Goal: Task Accomplishment & Management: Use online tool/utility

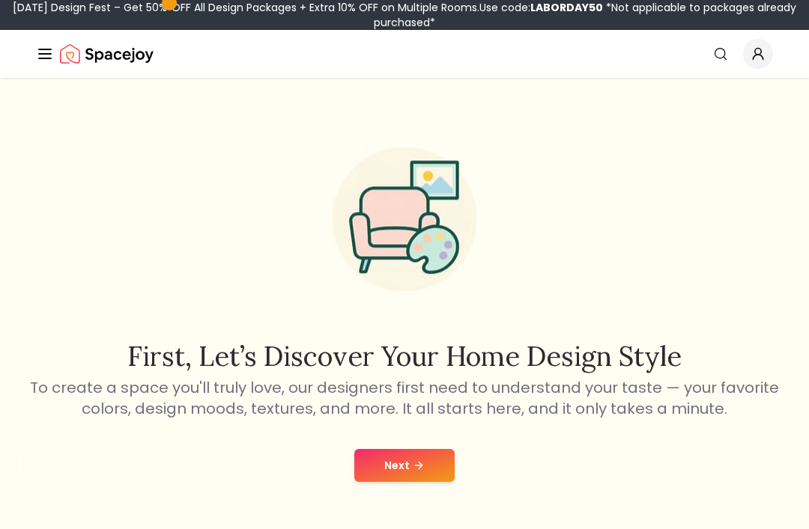
click at [433, 463] on button "Next" at bounding box center [404, 465] width 100 height 33
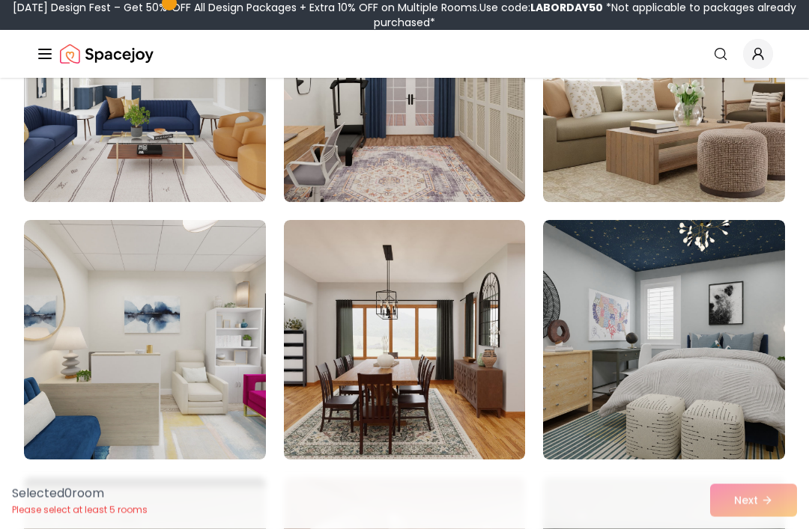
scroll to position [260, 0]
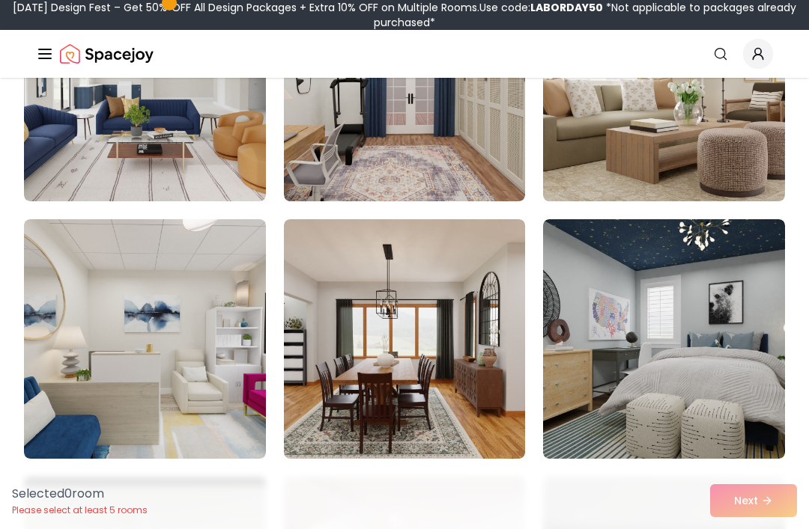
click at [736, 374] on img at bounding box center [664, 339] width 242 height 240
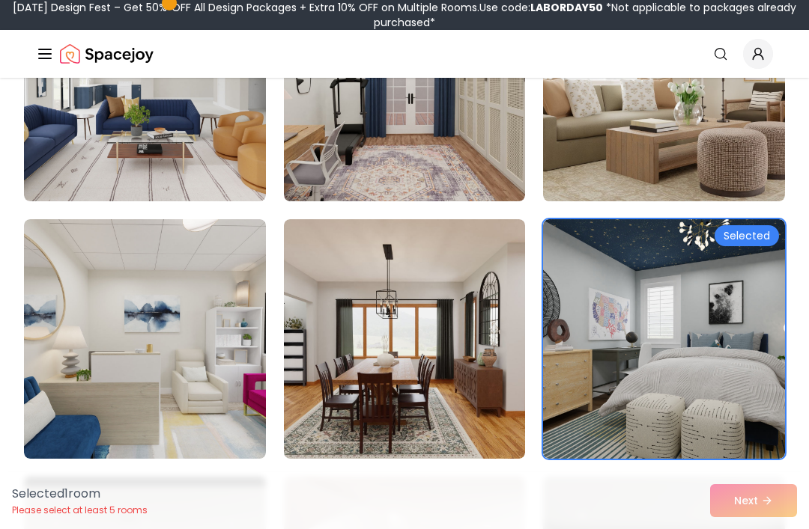
click at [722, 351] on img at bounding box center [664, 339] width 242 height 240
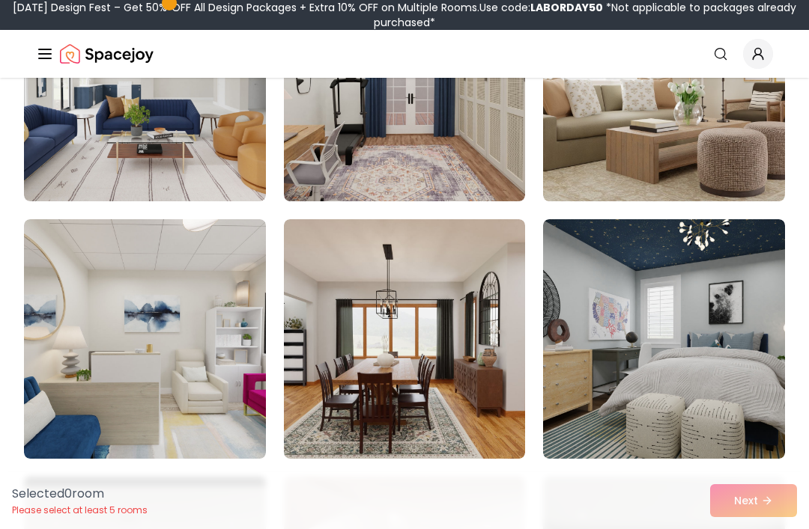
click at [716, 367] on img at bounding box center [664, 339] width 242 height 240
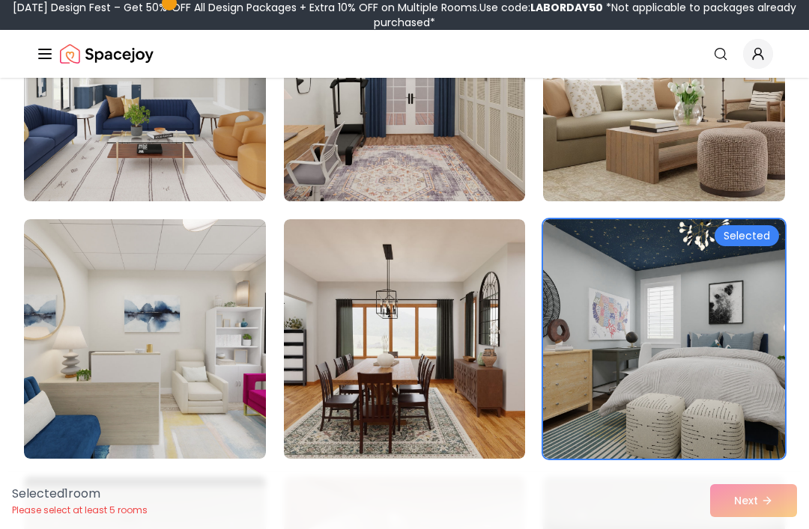
click at [64, 396] on img at bounding box center [145, 339] width 242 height 240
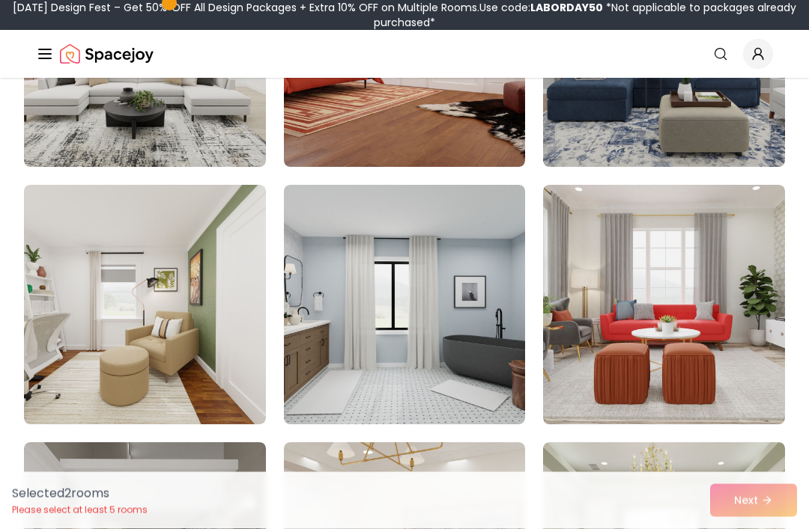
scroll to position [809, 0]
click at [504, 394] on img at bounding box center [405, 305] width 242 height 240
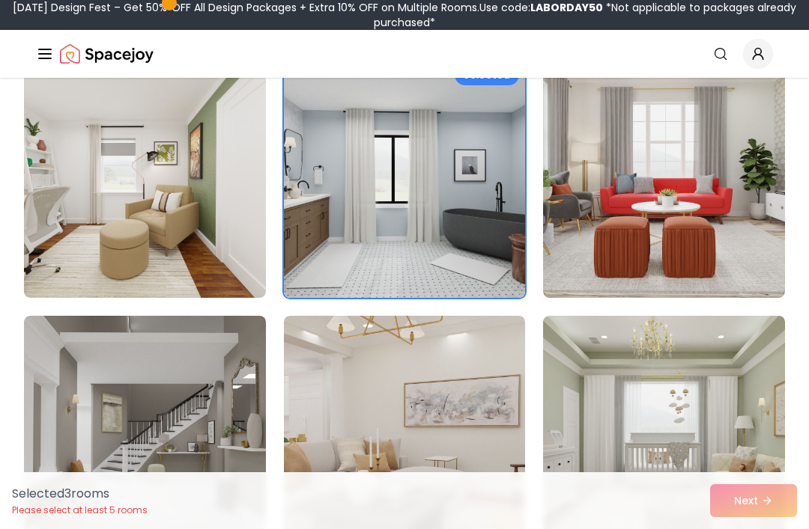
scroll to position [921, 0]
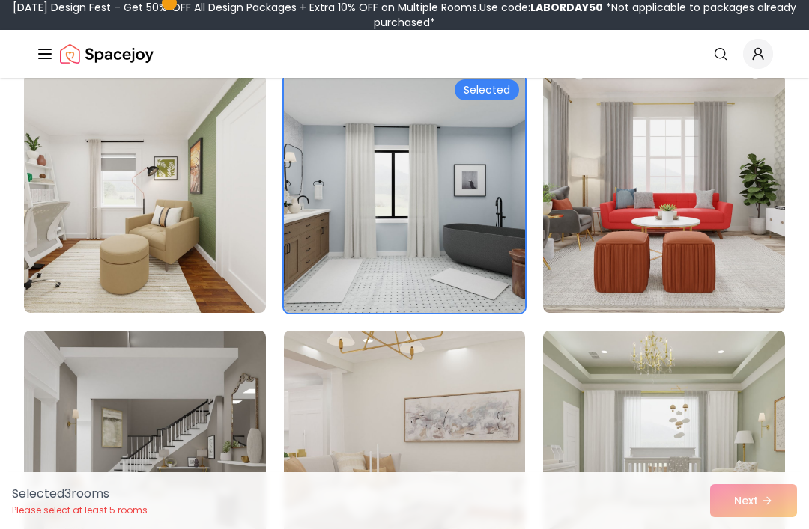
click at [67, 273] on img at bounding box center [145, 193] width 242 height 240
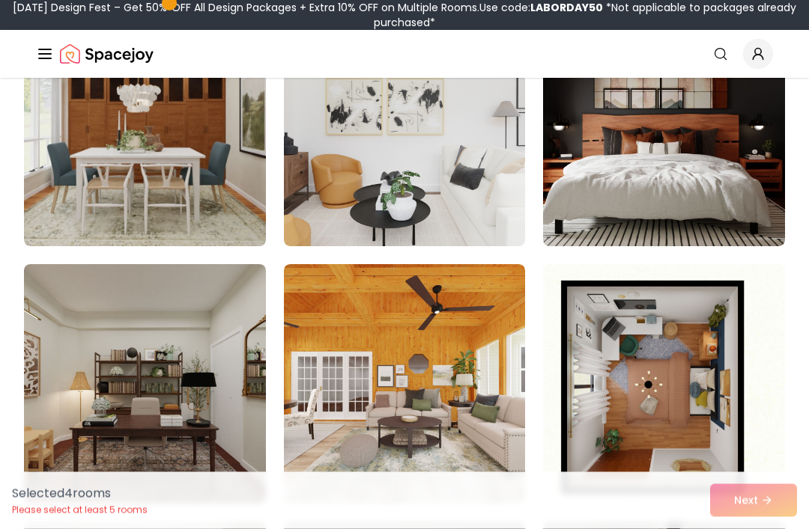
scroll to position [1760, 0]
click at [711, 191] on img at bounding box center [664, 127] width 242 height 240
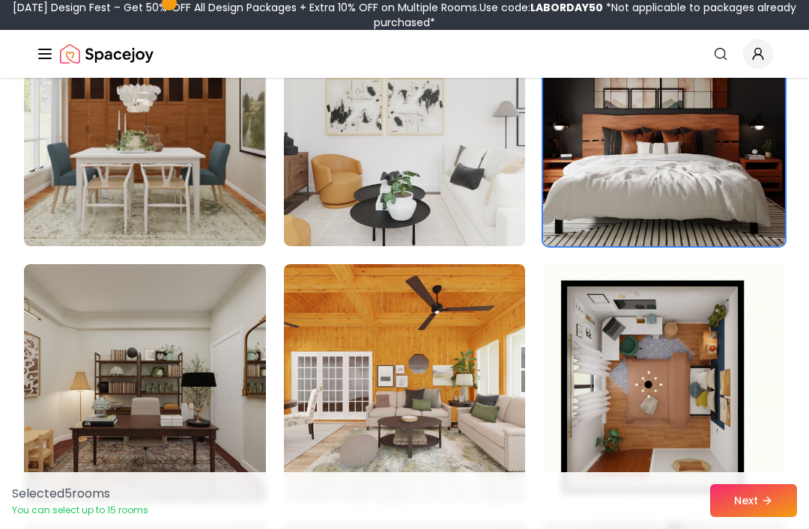
click at [764, 507] on icon at bounding box center [767, 501] width 12 height 12
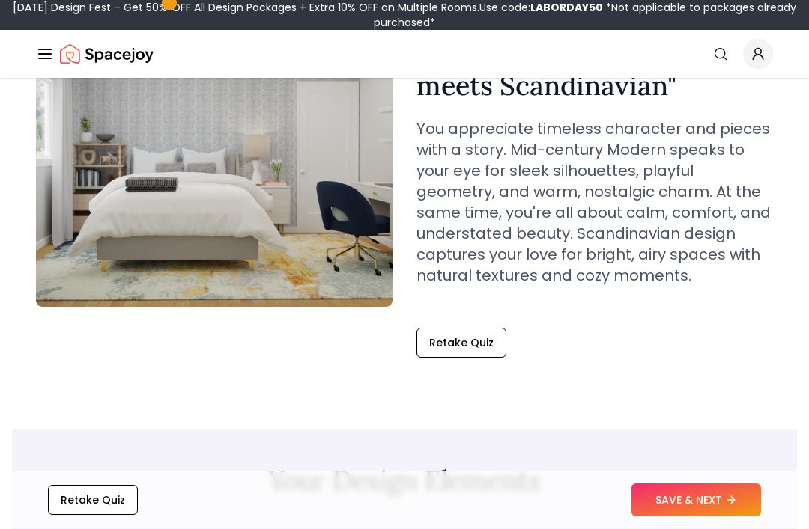
scroll to position [188, 0]
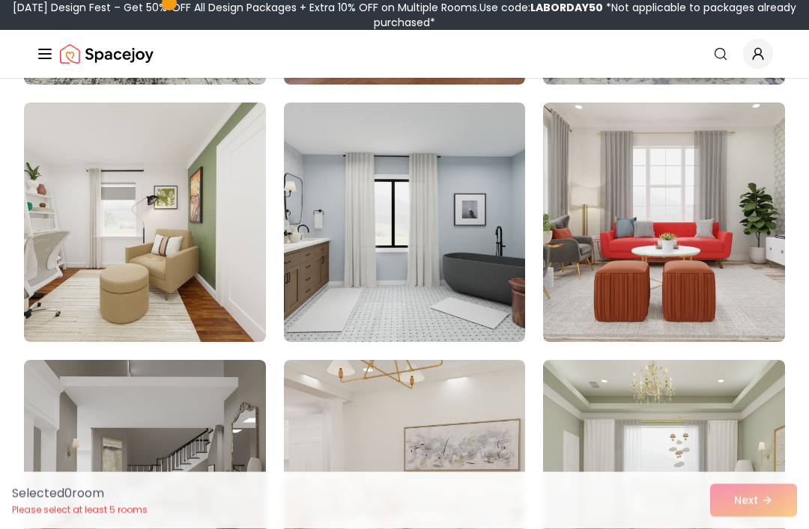
scroll to position [865, 0]
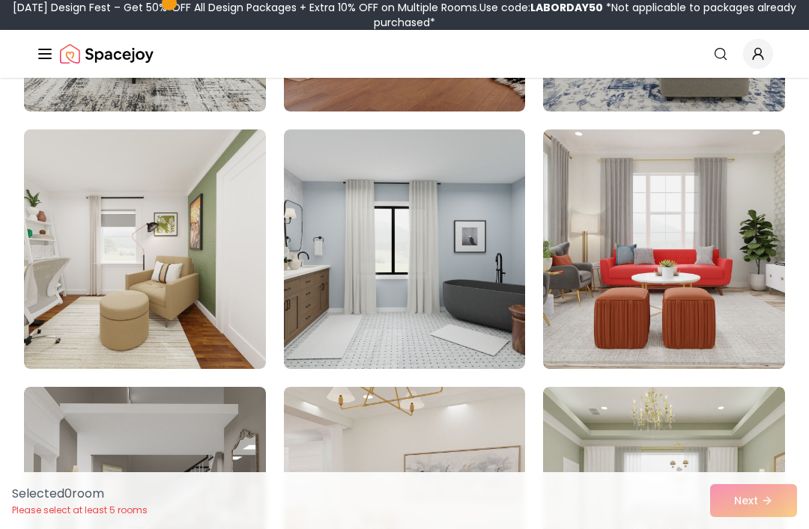
click at [29, 57] on div "Spacejoy Search How It Works Design Portfolio Pricing AI Design Shop Search Sta…" at bounding box center [404, 54] width 809 height 48
click at [48, 55] on icon "Global" at bounding box center [45, 54] width 18 height 18
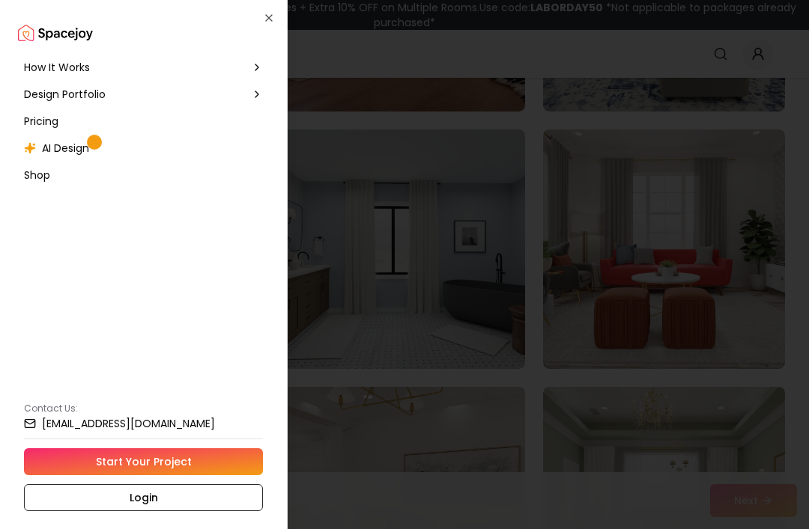
click at [56, 151] on span "AI Design" at bounding box center [65, 148] width 47 height 15
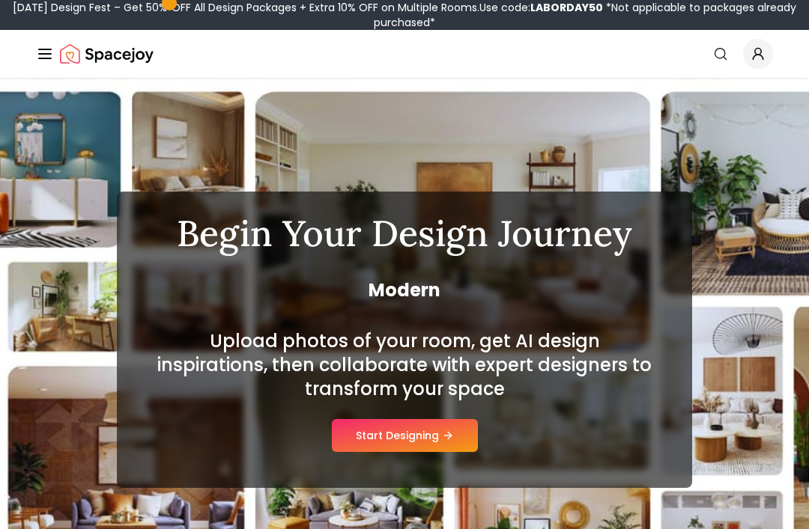
click at [443, 433] on icon at bounding box center [448, 436] width 12 height 12
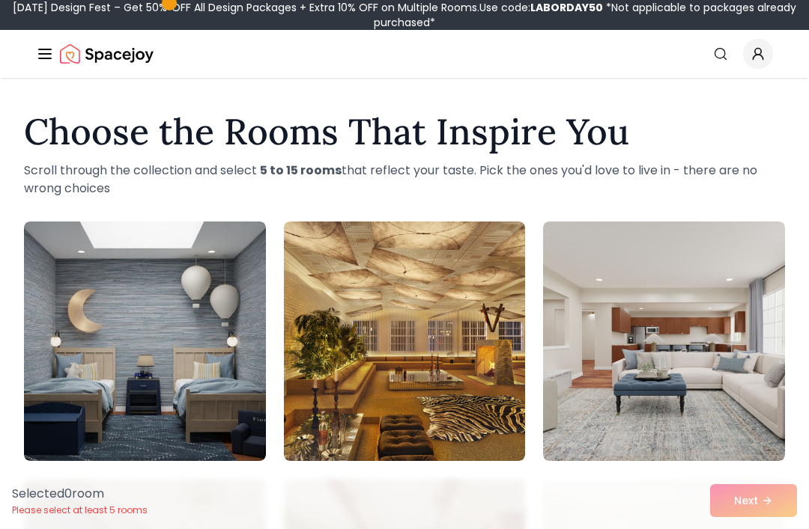
click at [70, 324] on img at bounding box center [145, 342] width 242 height 240
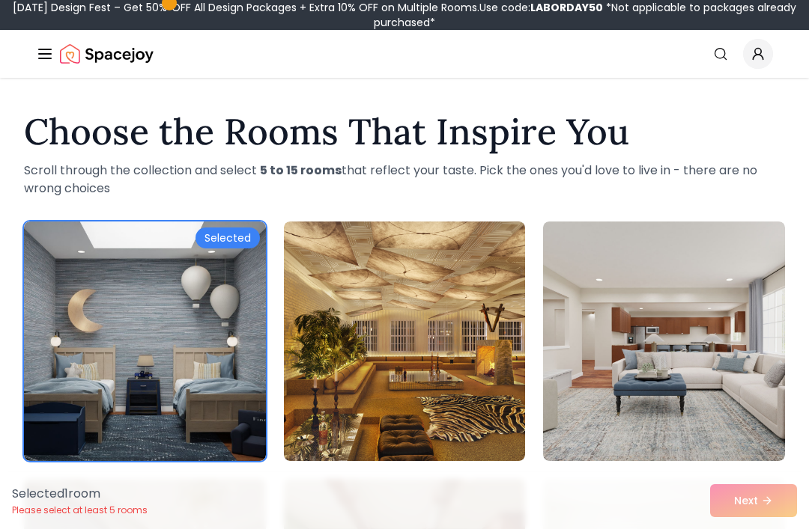
click at [468, 381] on img at bounding box center [405, 342] width 242 height 240
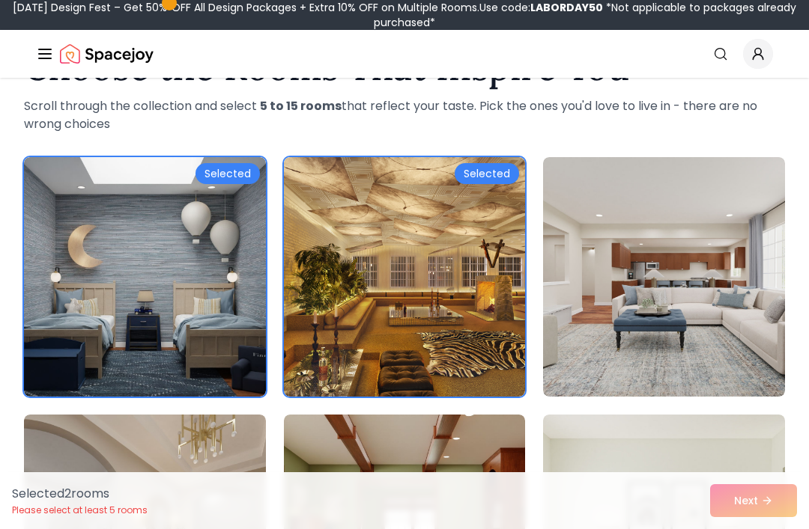
scroll to position [75, 0]
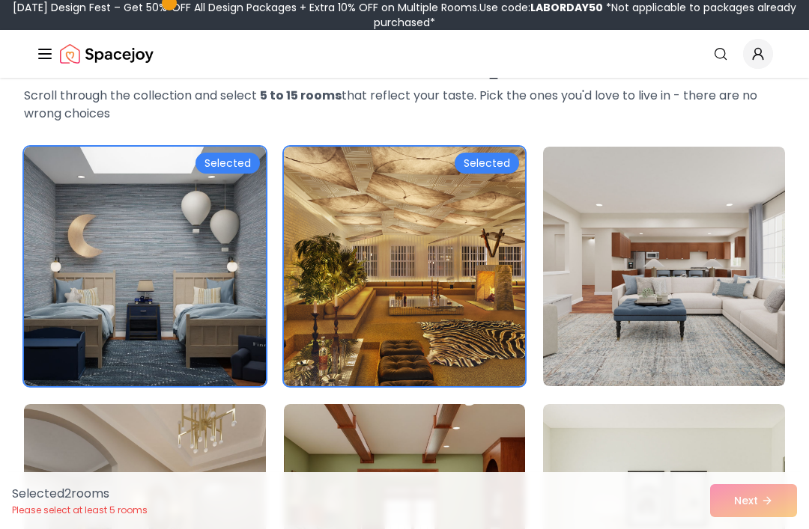
click at [728, 317] on img at bounding box center [664, 267] width 242 height 240
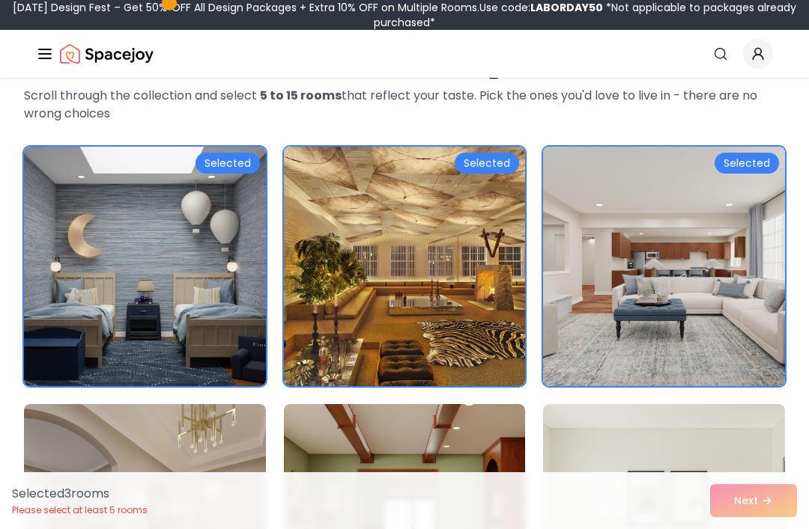
click at [467, 466] on img at bounding box center [405, 524] width 242 height 240
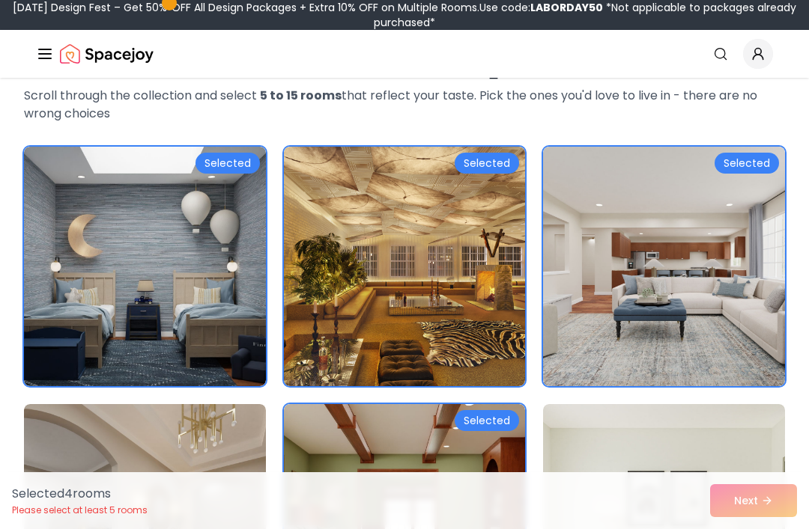
click at [79, 450] on img at bounding box center [145, 524] width 242 height 240
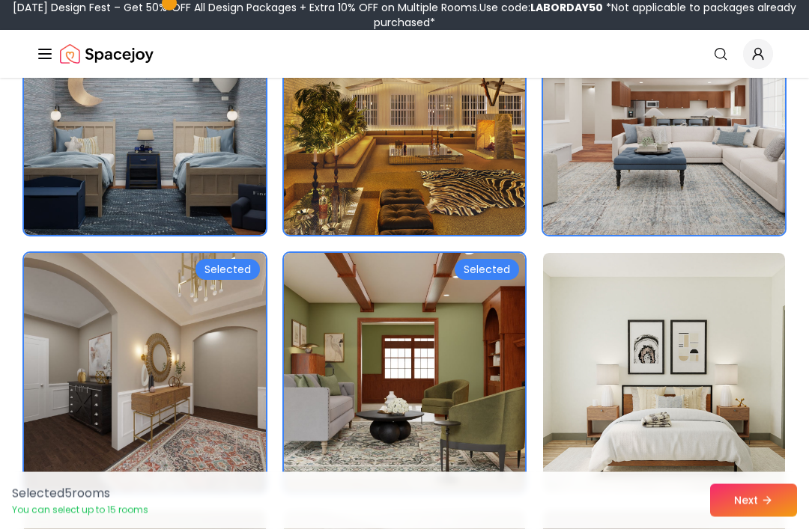
scroll to position [226, 0]
click at [772, 517] on button "Next" at bounding box center [753, 500] width 87 height 33
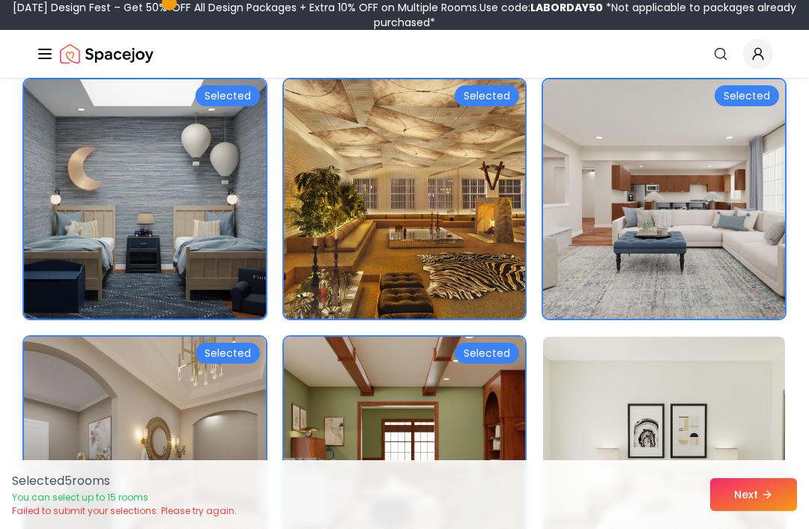
scroll to position [0, 0]
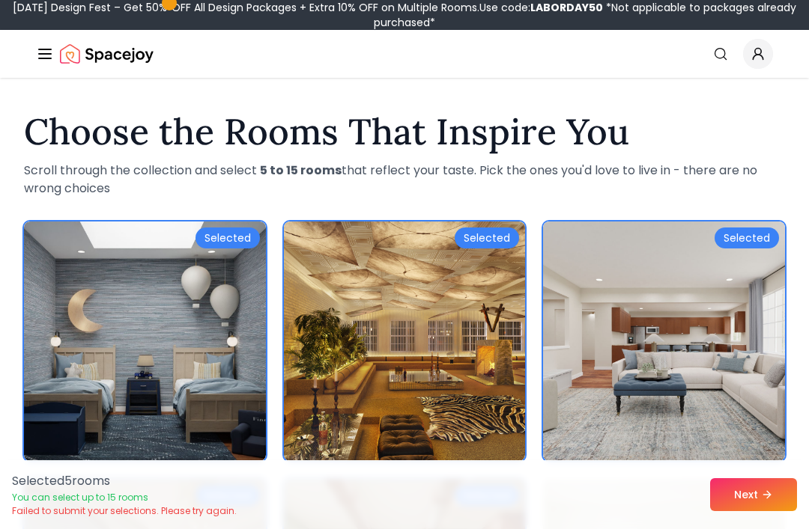
click at [43, 54] on line "Global" at bounding box center [45, 54] width 12 height 0
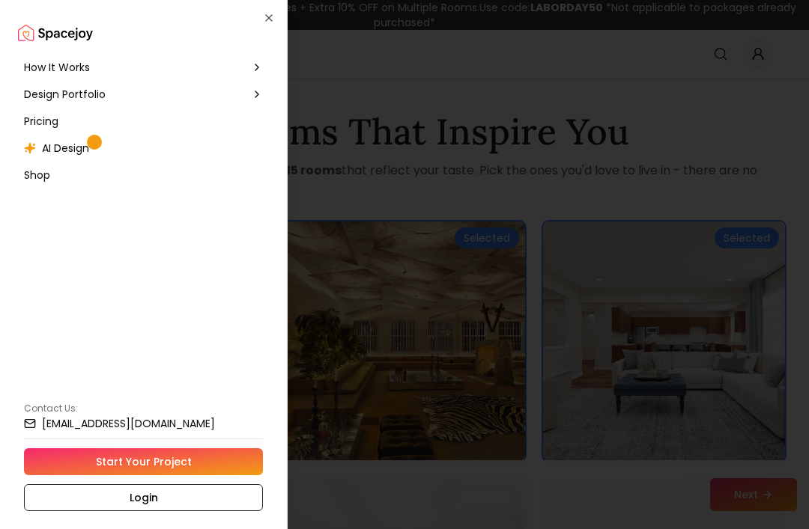
click at [113, 154] on div "AI Design" at bounding box center [143, 148] width 251 height 27
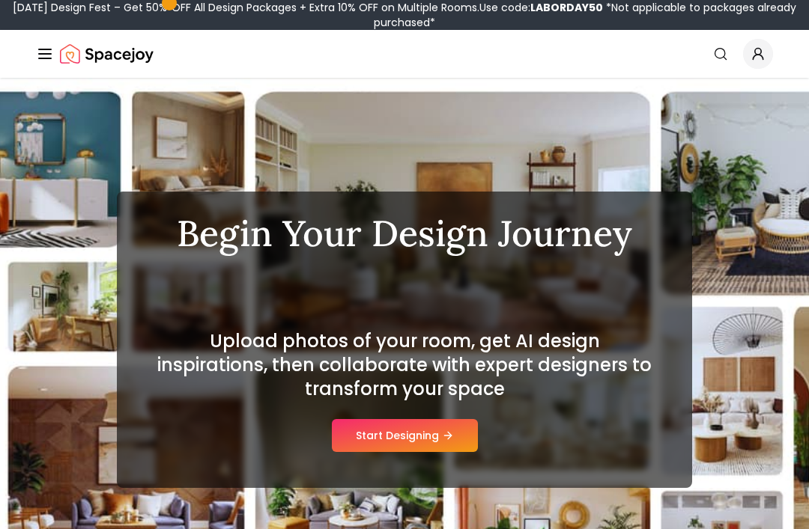
click at [420, 442] on button "Start Designing" at bounding box center [405, 435] width 146 height 33
